Goal: Task Accomplishment & Management: Use online tool/utility

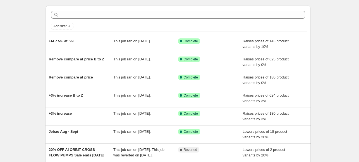
scroll to position [28, 0]
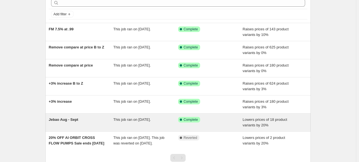
click at [66, 120] on span "Jebao Aug - Sept" at bounding box center [64, 120] width 30 height 4
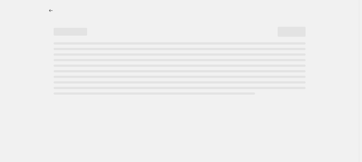
select select "percentage"
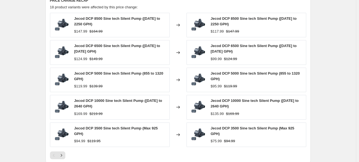
scroll to position [781, 0]
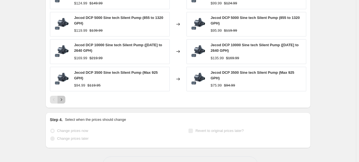
click at [64, 97] on icon "Next" at bounding box center [62, 100] width 6 height 6
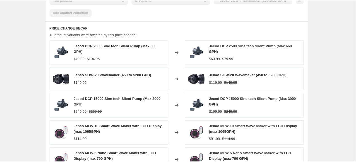
scroll to position [698, 0]
